Goal: Transaction & Acquisition: Purchase product/service

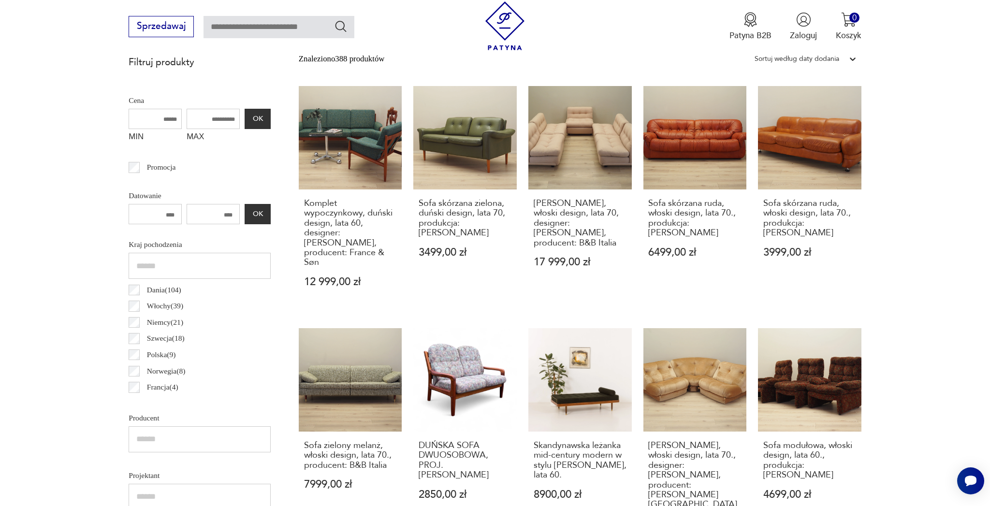
scroll to position [417, 0]
click at [189, 123] on input "MAX" at bounding box center [213, 119] width 53 height 20
click at [187, 122] on input "MAX" at bounding box center [213, 119] width 53 height 20
type input "****"
click at [245, 123] on button "OK" at bounding box center [258, 119] width 26 height 20
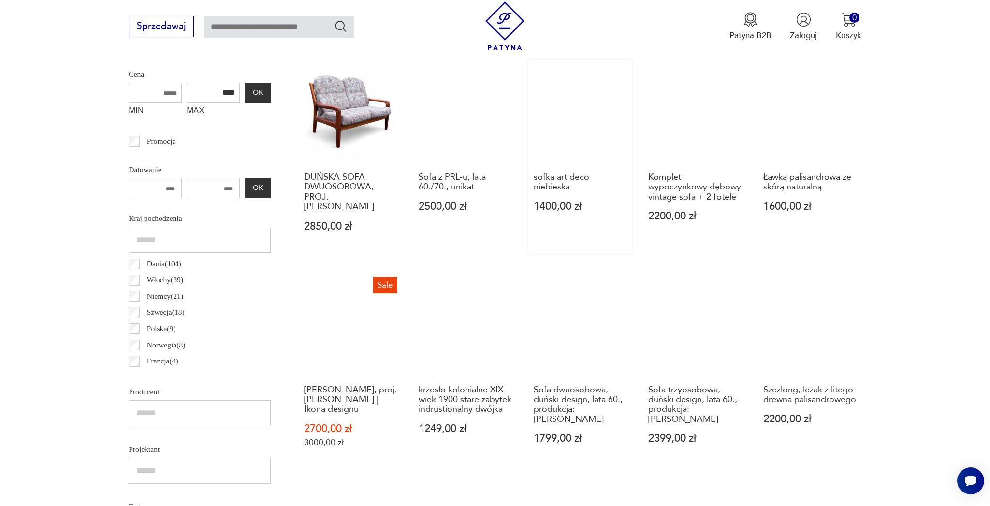
scroll to position [447, 0]
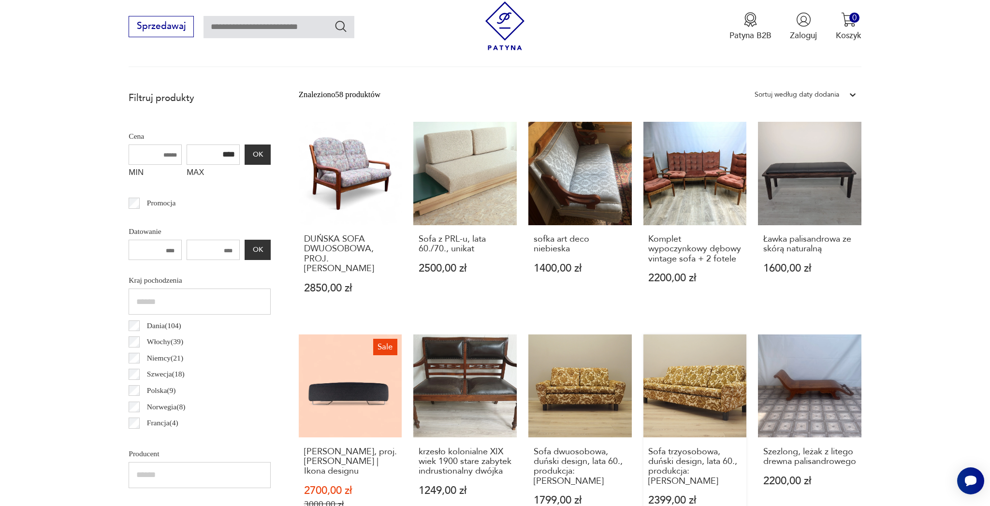
click at [693, 387] on link "Sofa trzyosobowa, duński design, lata 60., produkcja: [PERSON_NAME] 2399,00 zł" at bounding box center [694, 434] width 103 height 198
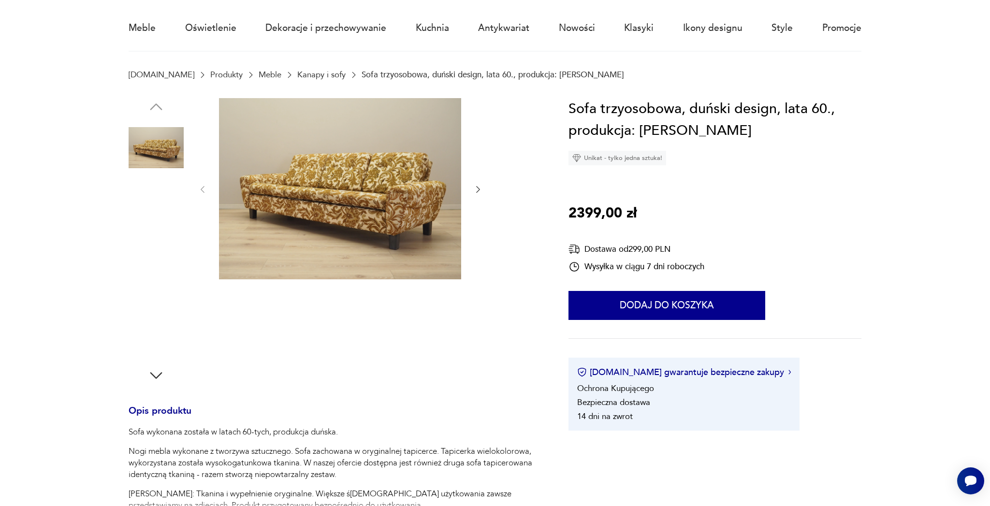
click at [162, 217] on img at bounding box center [156, 209] width 55 height 55
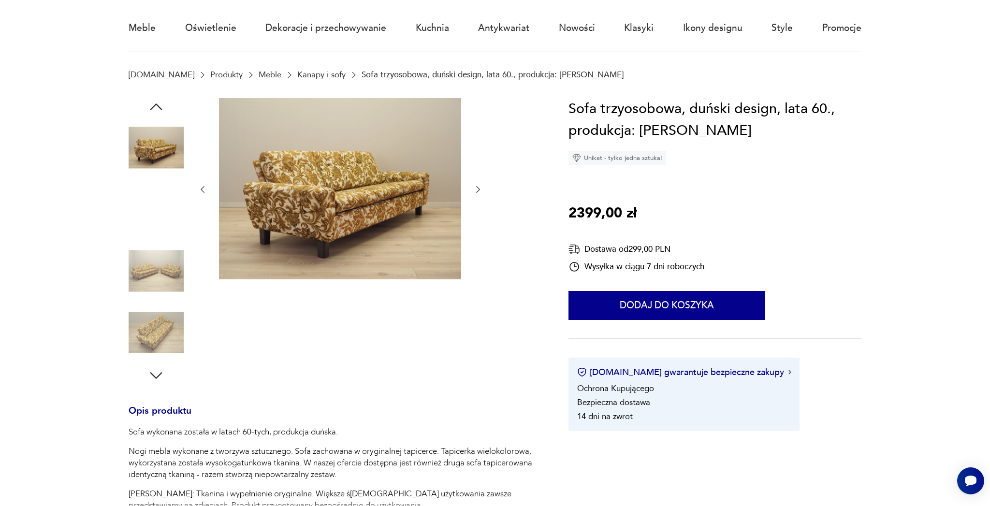
click at [150, 206] on img at bounding box center [156, 209] width 55 height 55
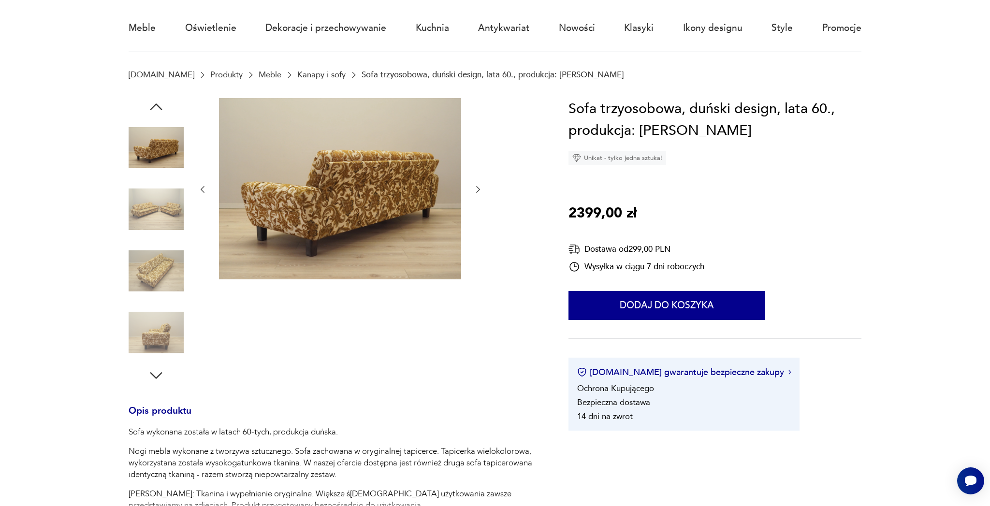
click at [146, 248] on img at bounding box center [156, 271] width 55 height 55
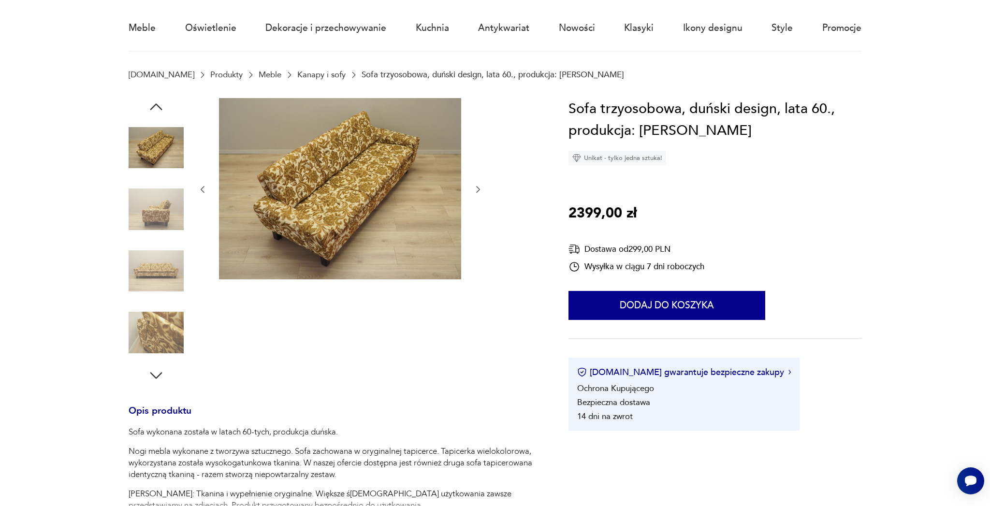
click at [156, 325] on img at bounding box center [156, 332] width 55 height 55
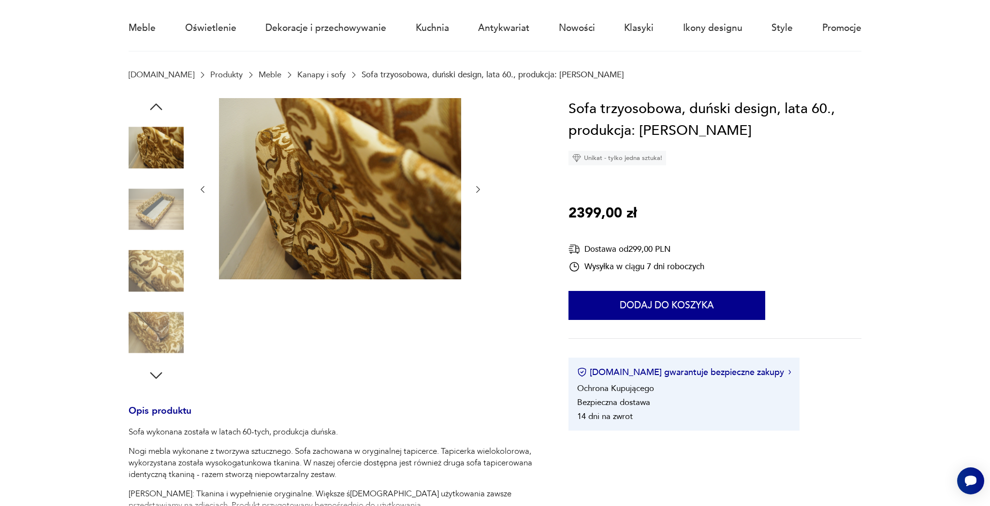
click at [162, 281] on img at bounding box center [156, 271] width 55 height 55
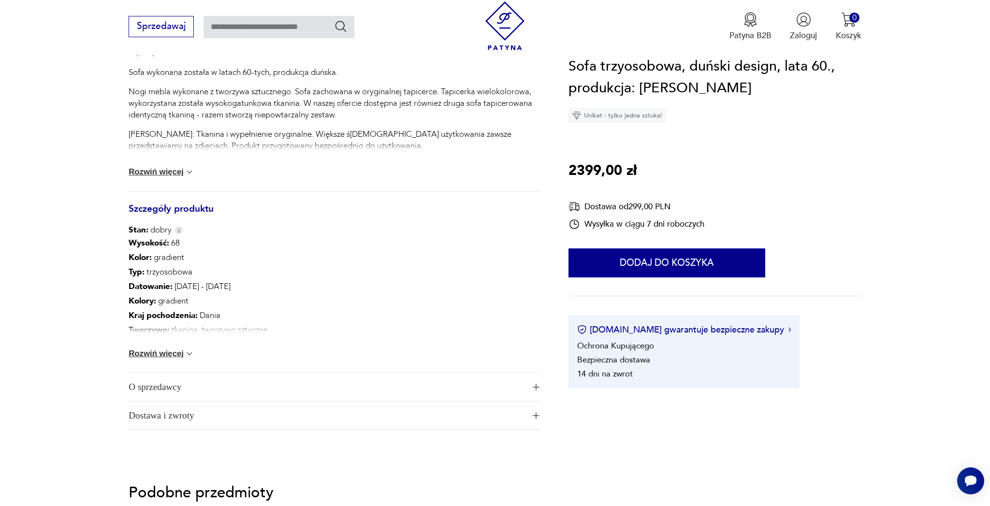
scroll to position [444, 0]
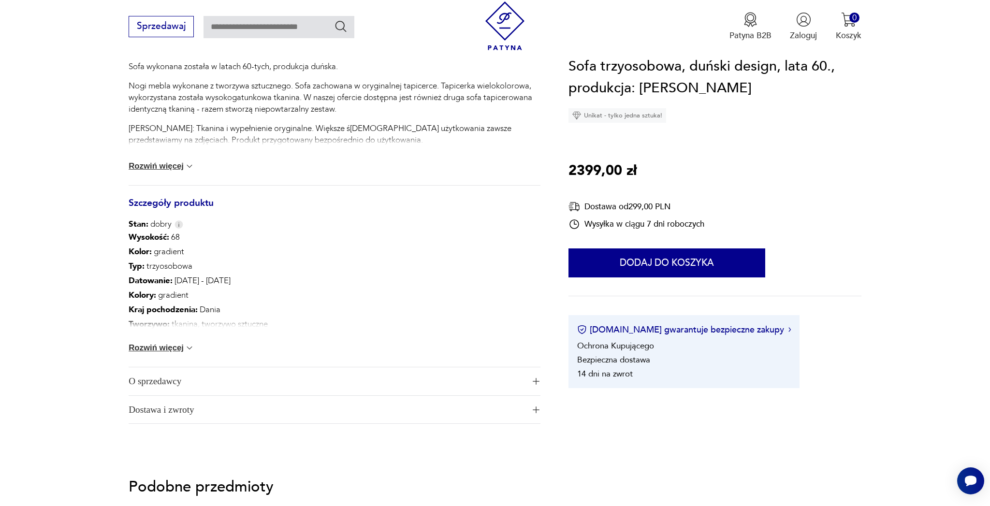
click at [154, 344] on button "Rozwiń więcej" at bounding box center [162, 348] width 66 height 10
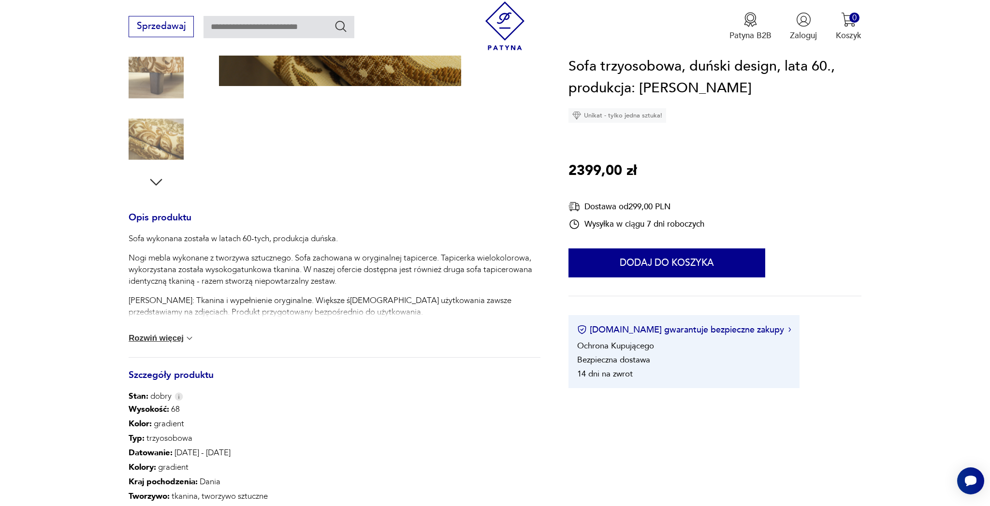
scroll to position [428, 0]
